Goal: Check status

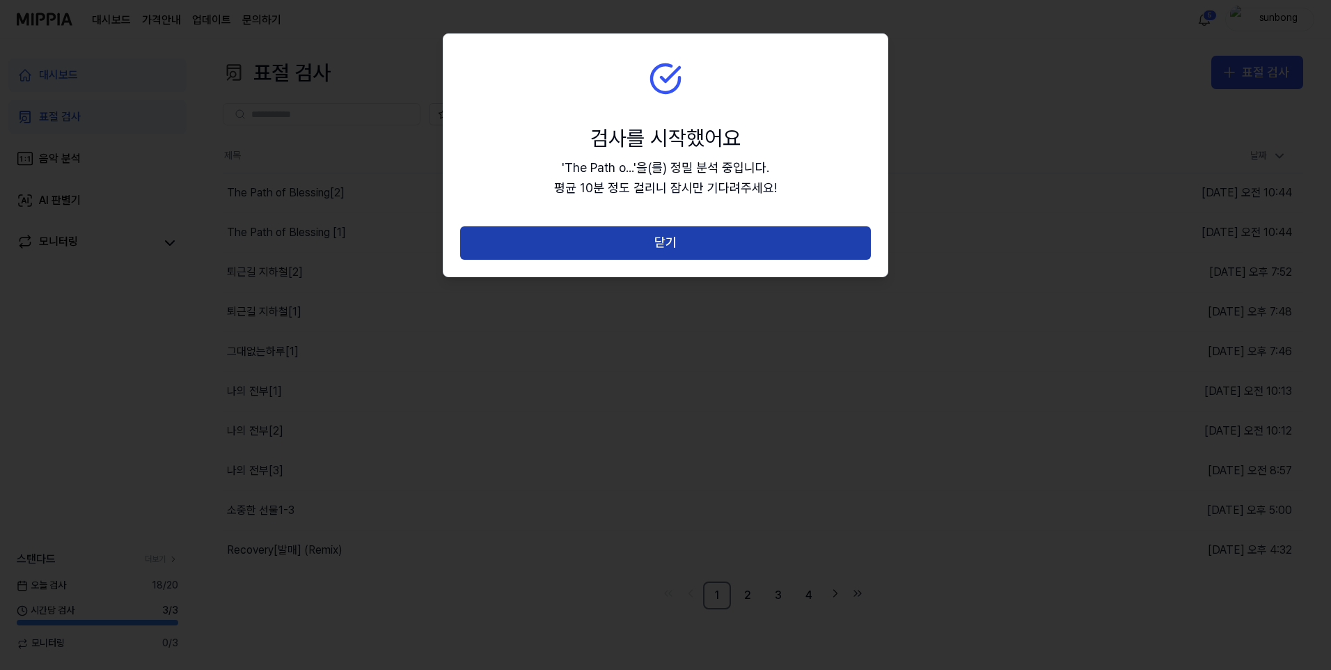
click at [675, 242] on button "닫기" at bounding box center [665, 242] width 411 height 33
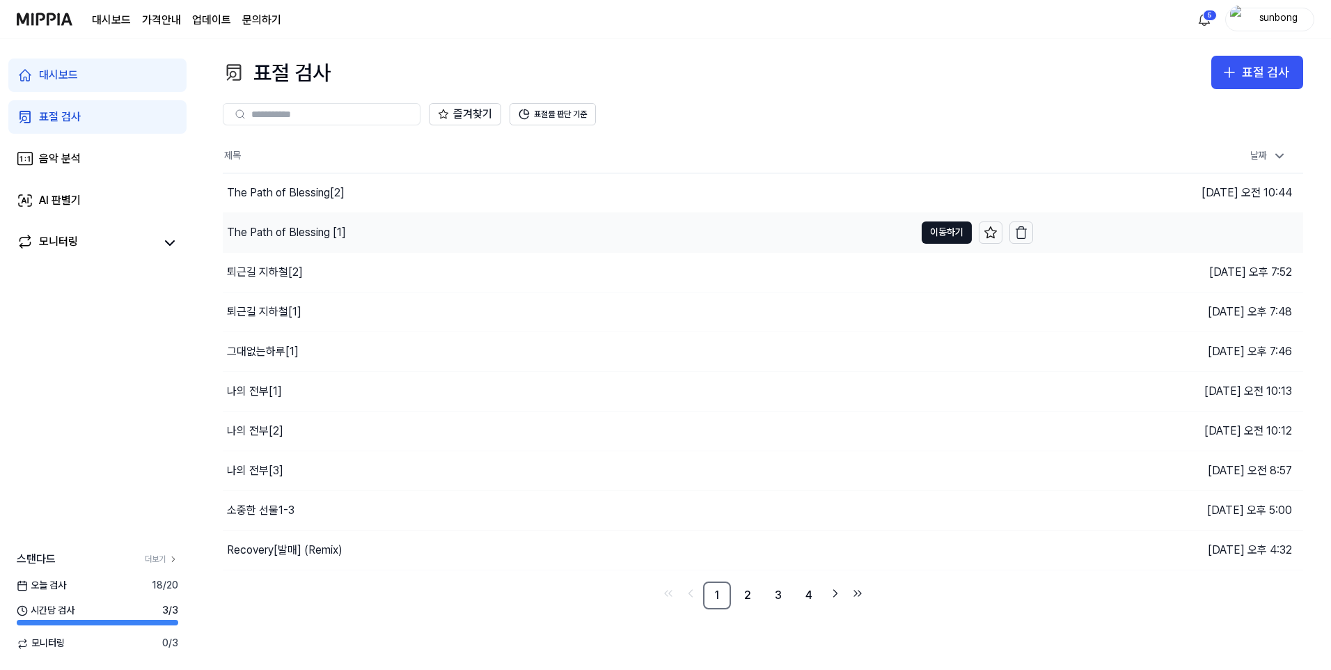
click at [313, 230] on div "The Path of Blessing [1]" at bounding box center [286, 232] width 119 height 17
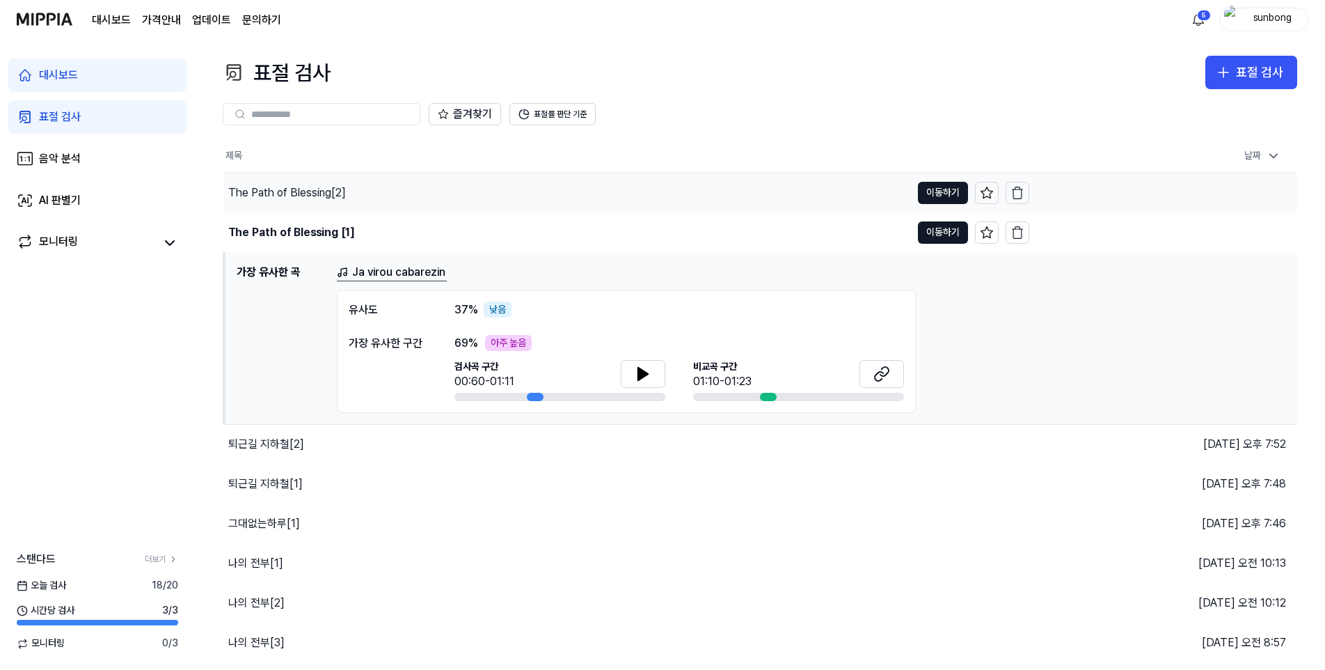
click at [326, 191] on div "The Path of Blessing[2]" at bounding box center [287, 192] width 118 height 17
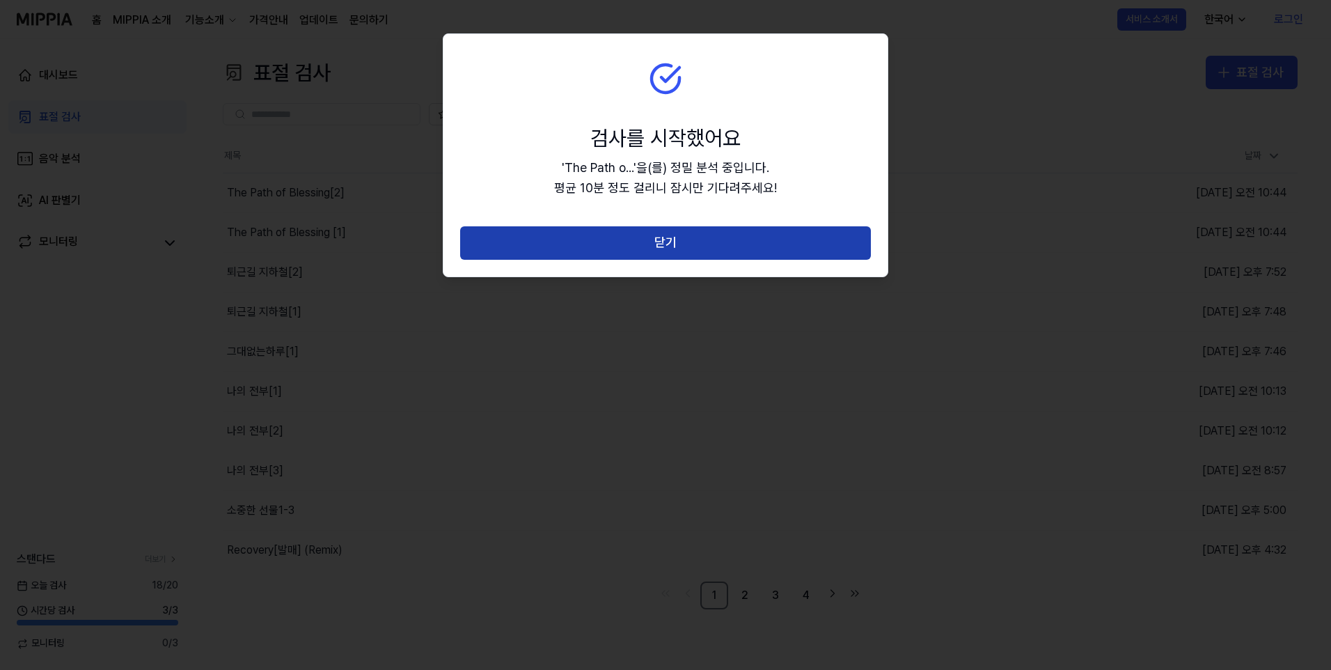
click at [690, 248] on button "닫기" at bounding box center [665, 242] width 411 height 33
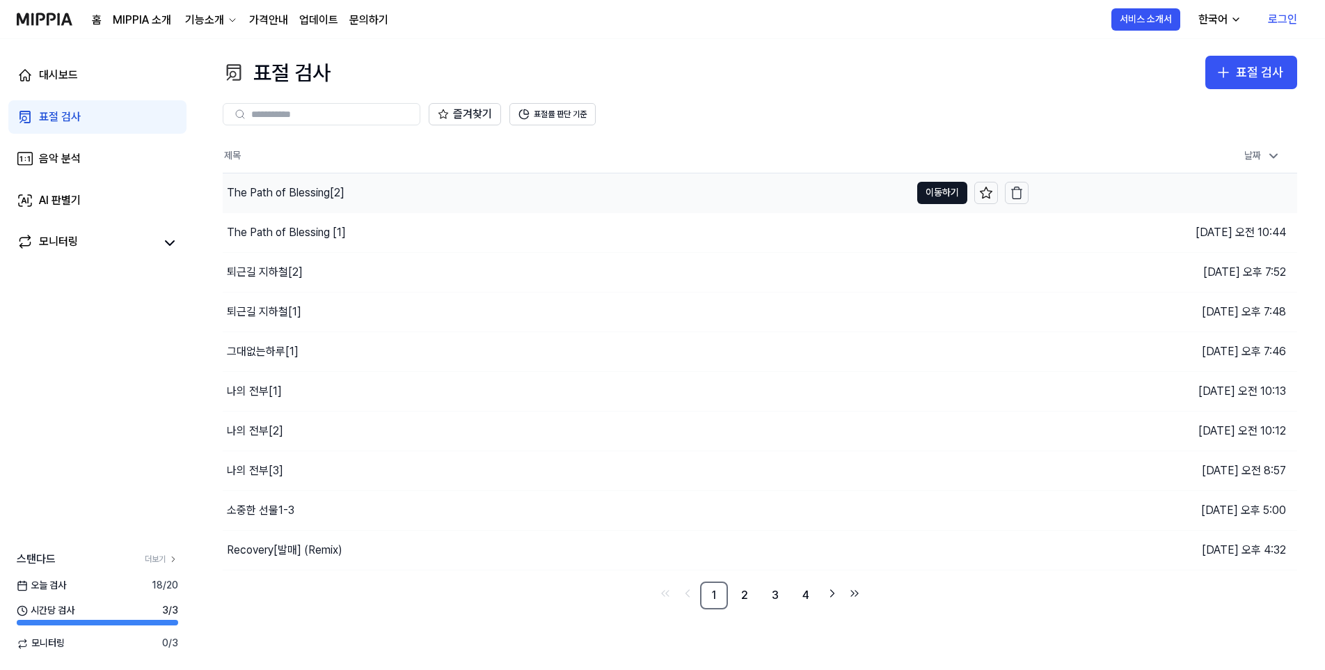
click at [318, 190] on div "The Path of Blessing[2]" at bounding box center [286, 192] width 118 height 17
